Goal: Information Seeking & Learning: Learn about a topic

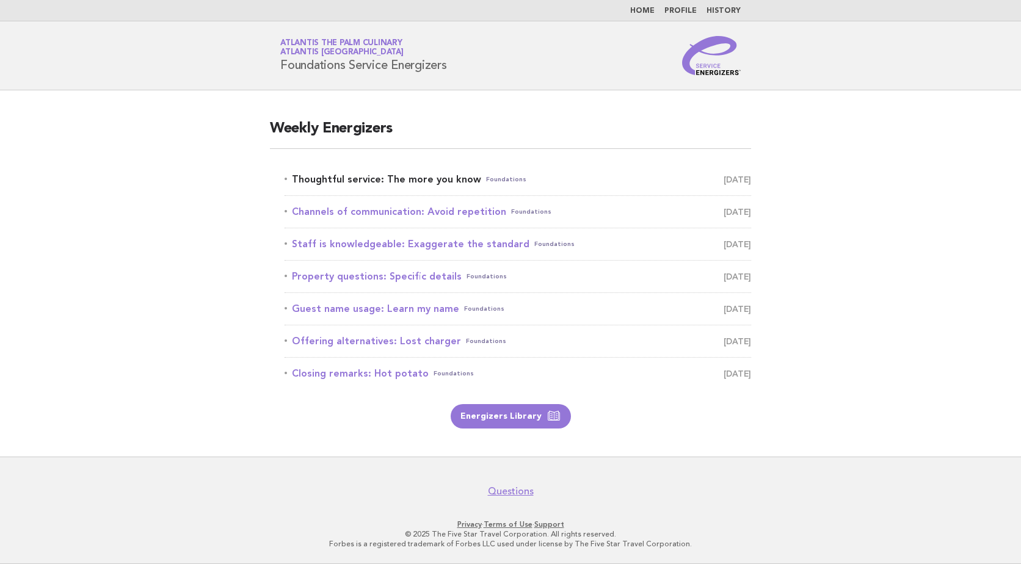
click at [407, 181] on link "Thoughtful service: The more you know Foundations September 24" at bounding box center [518, 179] width 467 height 17
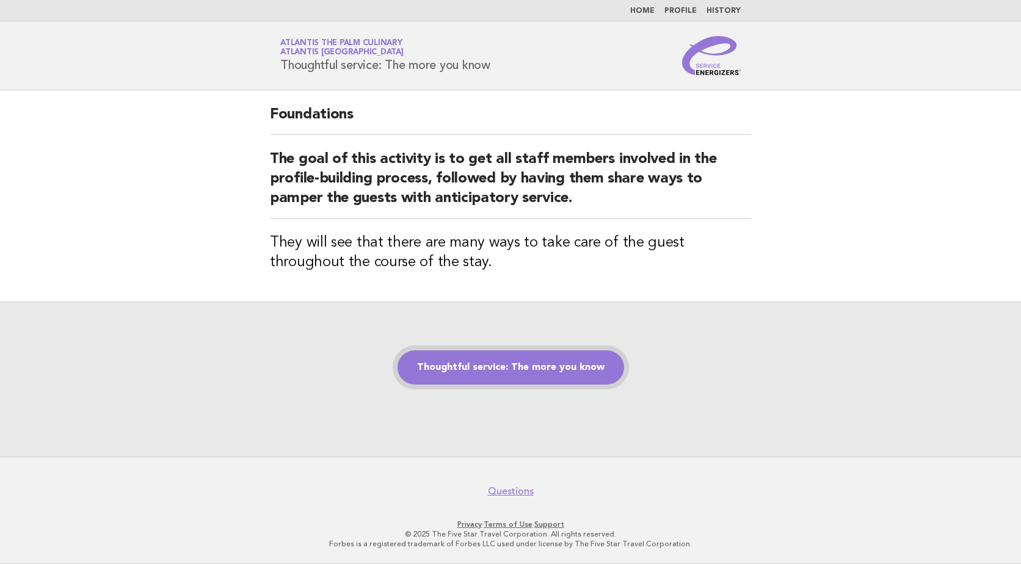
click at [490, 367] on link "Thoughtful service: The more you know" at bounding box center [511, 368] width 227 height 34
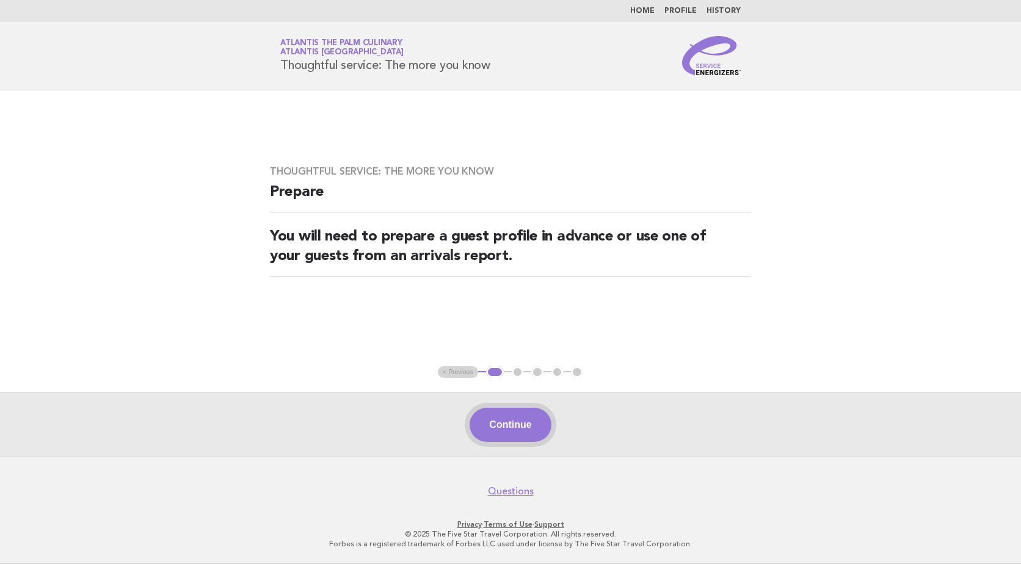
click at [502, 437] on button "Continue" at bounding box center [510, 425] width 81 height 34
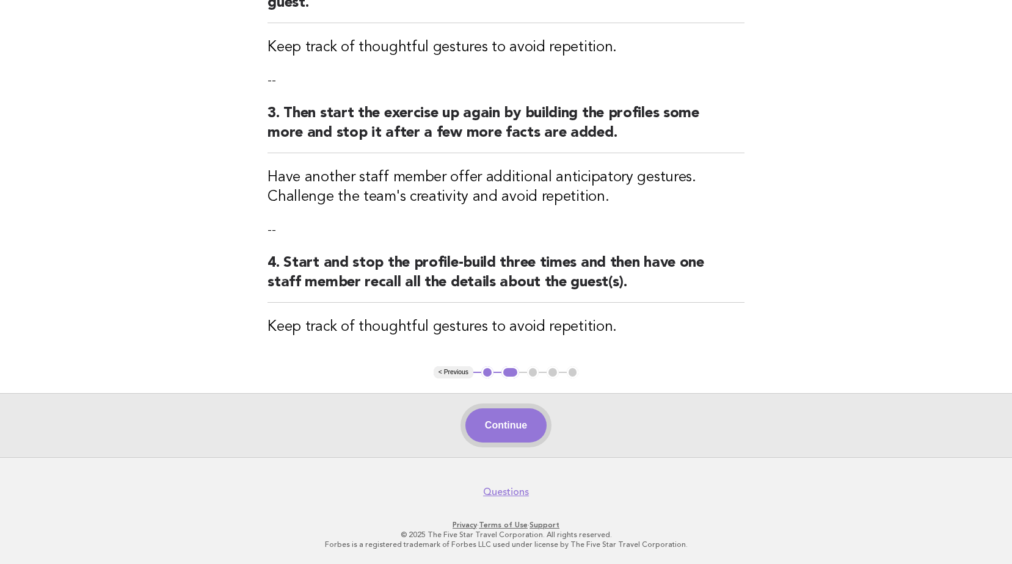
click at [517, 427] on button "Continue" at bounding box center [505, 426] width 81 height 34
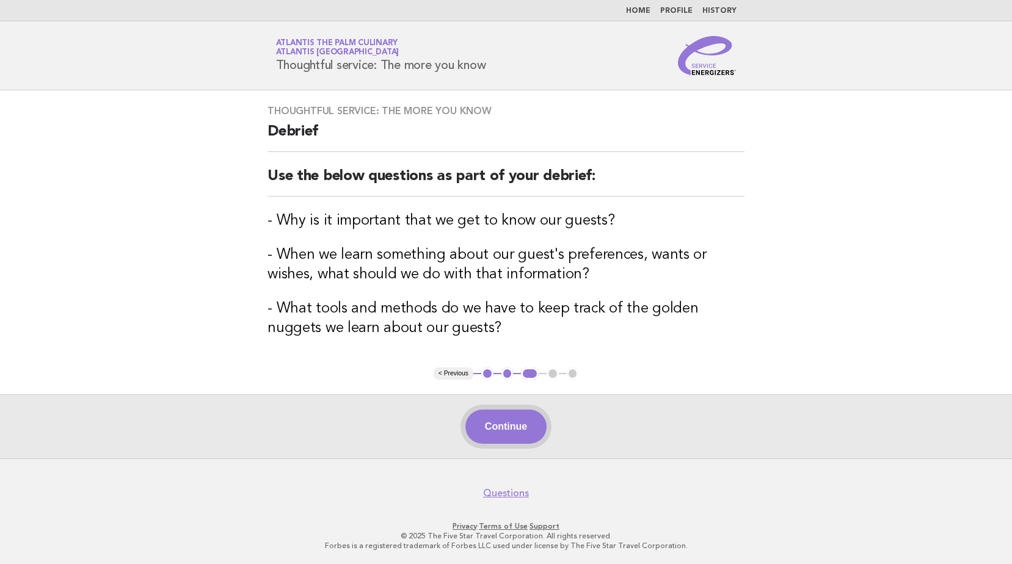
click at [501, 427] on button "Continue" at bounding box center [505, 427] width 81 height 34
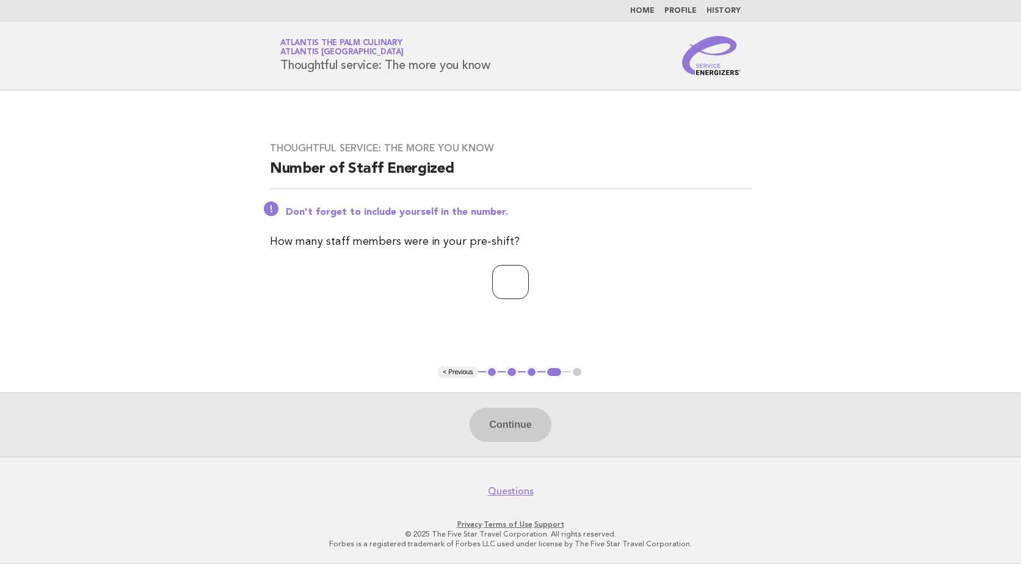
click at [511, 270] on input "number" at bounding box center [510, 282] width 37 height 34
type input "**"
click at [489, 421] on button "Continue" at bounding box center [510, 425] width 81 height 34
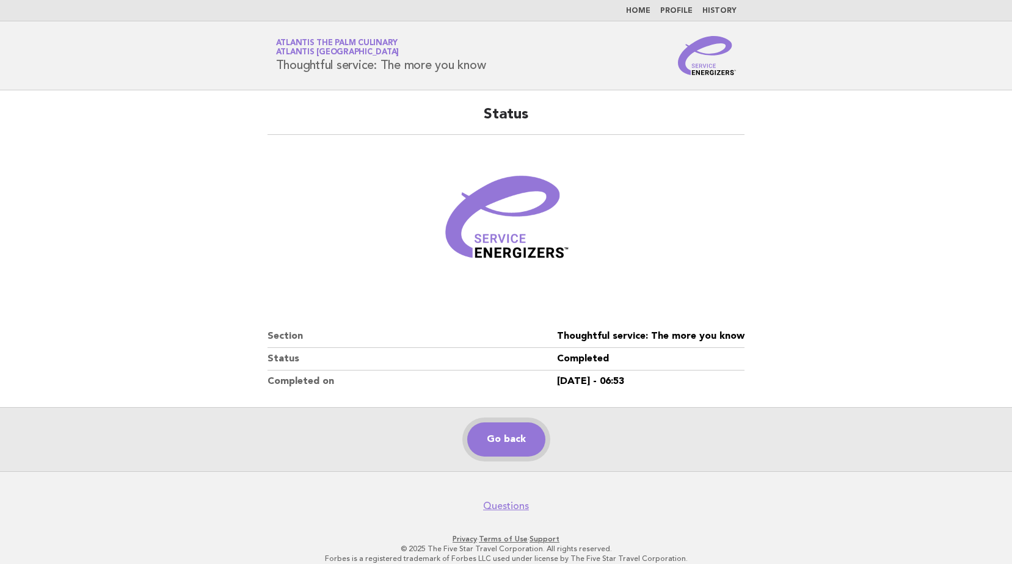
click at [504, 446] on link "Go back" at bounding box center [506, 440] width 78 height 34
